Goal: Navigation & Orientation: Find specific page/section

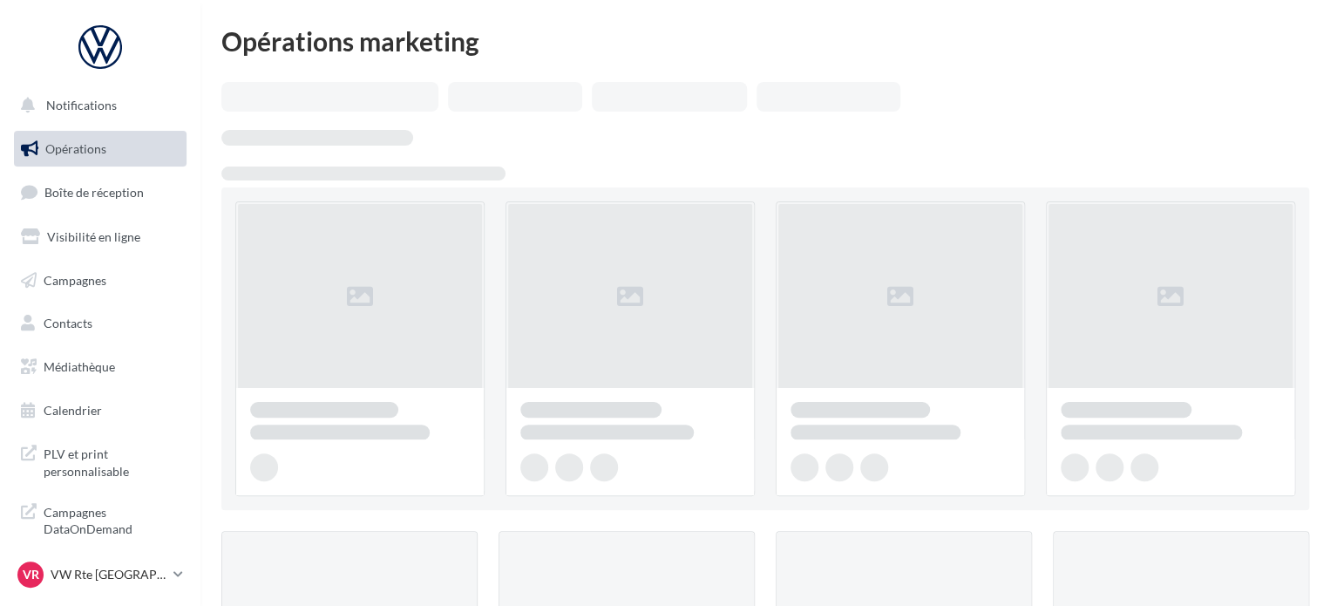
click at [127, 185] on span "Boîte de réception" at bounding box center [93, 192] width 99 height 15
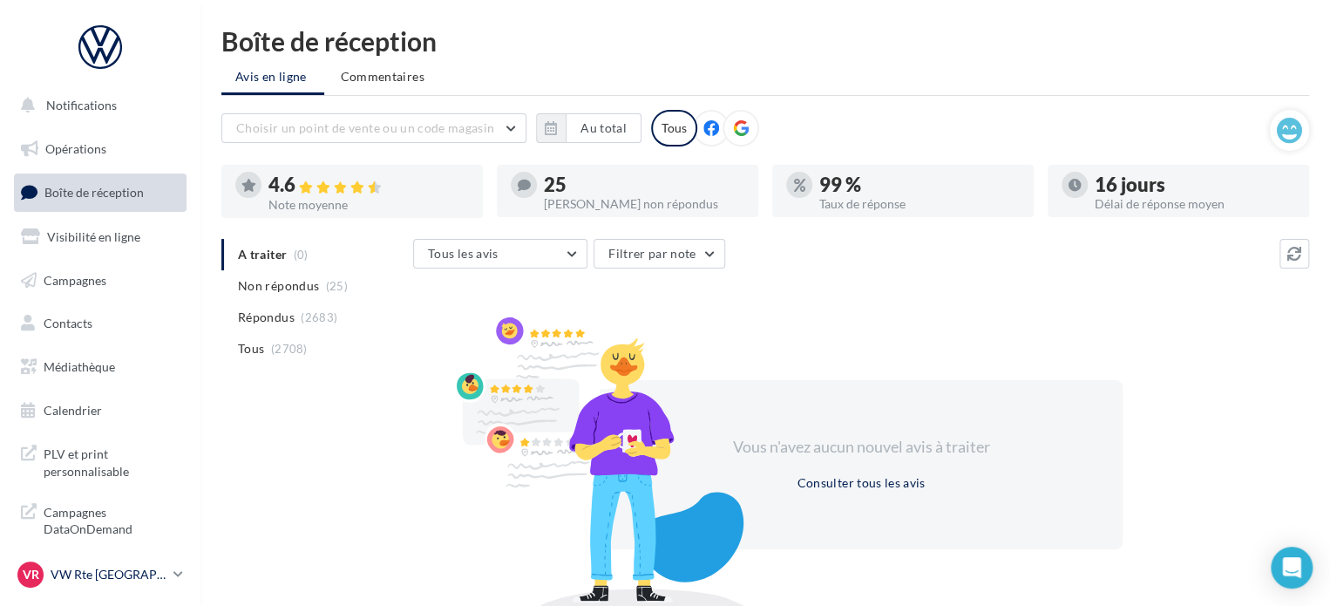
click at [119, 575] on p "VW Rte [GEOGRAPHIC_DATA]" at bounding box center [109, 574] width 116 height 17
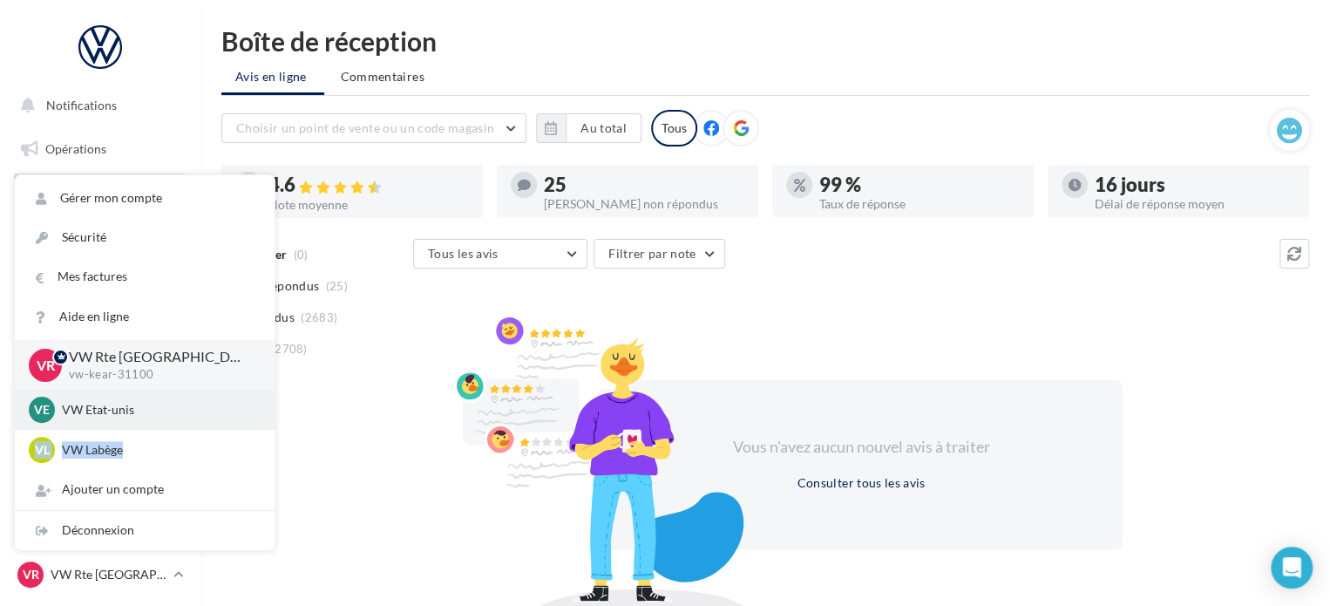
drag, startPoint x: 141, startPoint y: 432, endPoint x: 148, endPoint y: 417, distance: 17.2
click at [148, 417] on div "VR VW Rte Espagne vw-kear-31100 VE VW Etat-unis vw-kear-31201 VL VW Labège vw-k…" at bounding box center [145, 405] width 260 height 130
click at [146, 408] on p "VW Etat-unis" at bounding box center [158, 409] width 192 height 17
